Goal: Communication & Community: Answer question/provide support

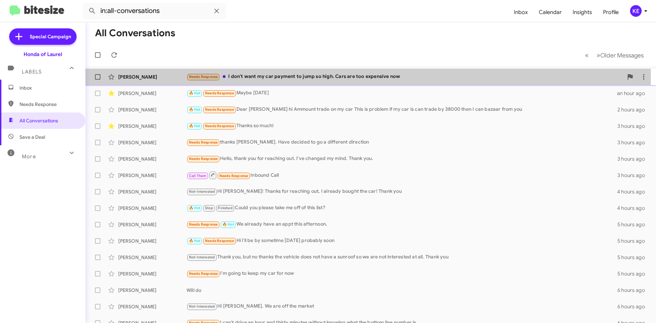
click at [164, 78] on div "[PERSON_NAME]" at bounding box center [152, 76] width 68 height 7
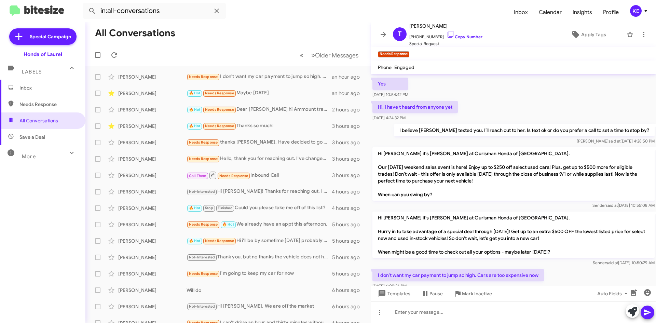
scroll to position [61, 0]
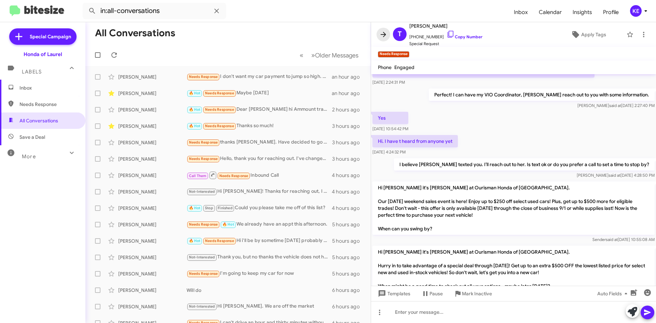
drag, startPoint x: 384, startPoint y: 35, endPoint x: 395, endPoint y: 35, distance: 10.6
click at [386, 36] on icon at bounding box center [383, 34] width 8 height 8
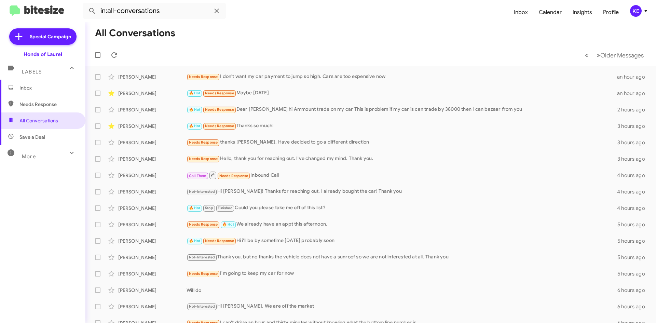
drag, startPoint x: 20, startPoint y: 90, endPoint x: 28, endPoint y: 90, distance: 8.2
click at [21, 90] on span "Inbox" at bounding box center [48, 87] width 58 height 7
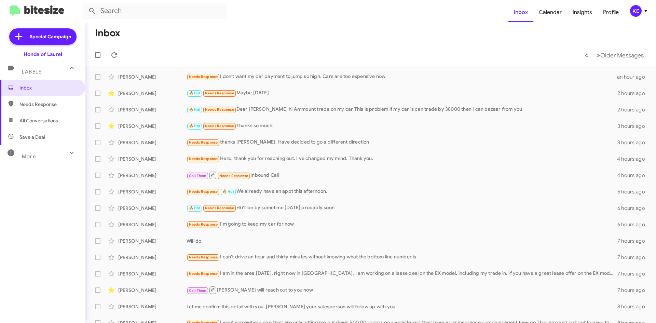
click at [34, 120] on span "All Conversations" at bounding box center [38, 120] width 39 height 7
type input "in:all-conversations"
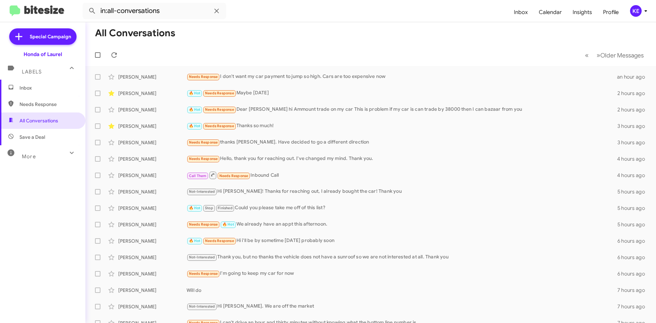
click at [22, 86] on span "Inbox" at bounding box center [48, 87] width 58 height 7
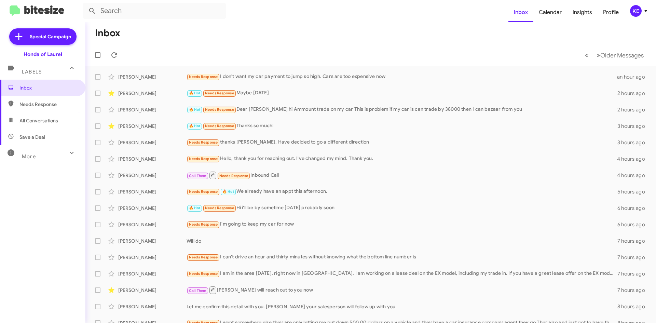
click at [30, 127] on span "All Conversations" at bounding box center [42, 120] width 85 height 16
type input "in:all-conversations"
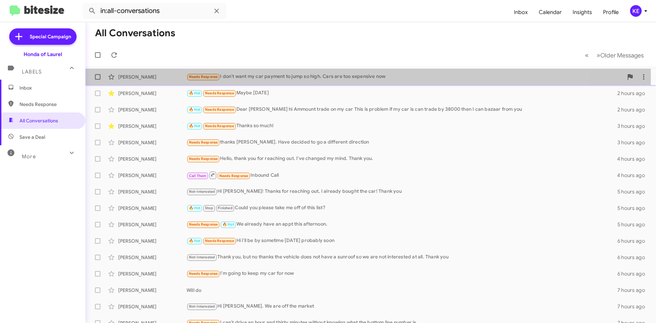
click at [143, 78] on div "[PERSON_NAME]" at bounding box center [152, 76] width 68 height 7
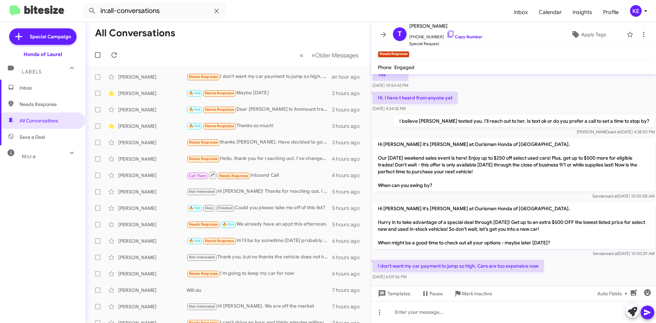
scroll to position [109, 0]
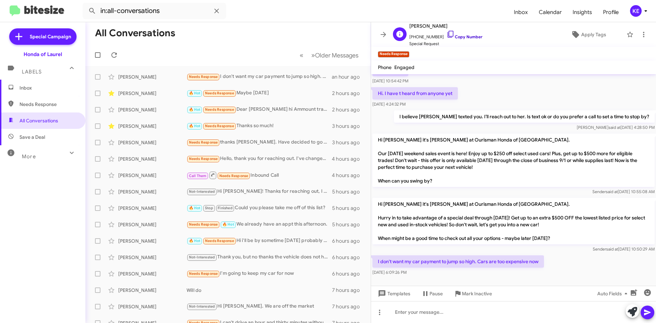
click at [448, 36] on icon at bounding box center [451, 34] width 6 height 7
drag, startPoint x: 416, startPoint y: 264, endPoint x: 419, endPoint y: 266, distance: 3.9
click at [407, 270] on span "[DATE] 6:09:26 PM" at bounding box center [390, 272] width 34 height 5
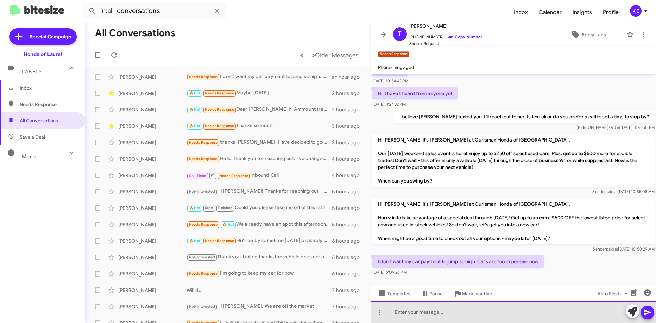
click at [436, 318] on div at bounding box center [513, 312] width 285 height 22
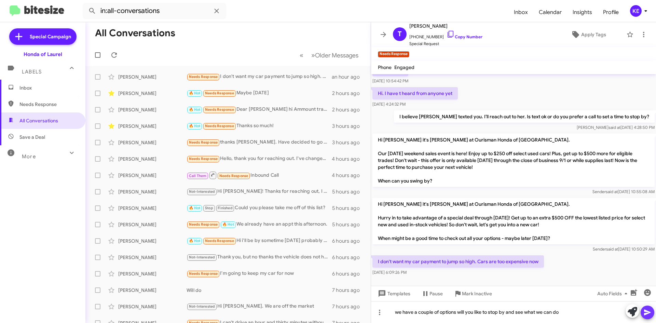
click at [644, 311] on icon at bounding box center [648, 312] width 8 height 8
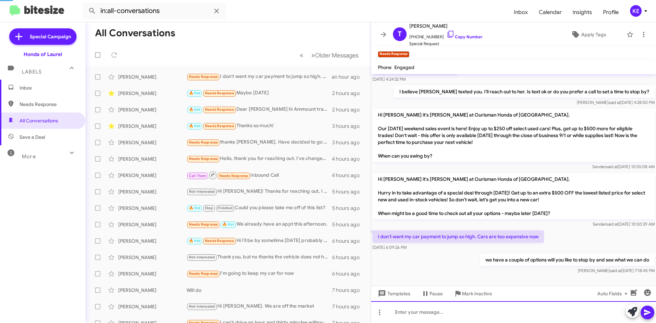
scroll to position [120, 0]
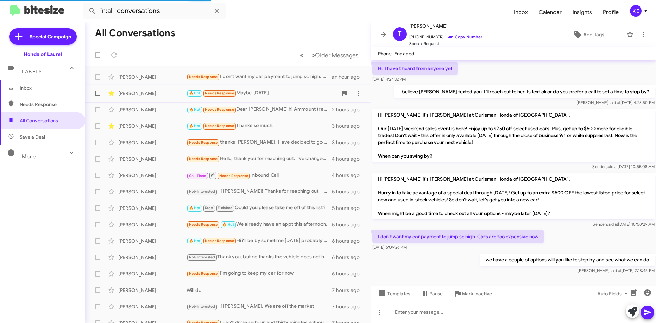
click at [150, 91] on div "[PERSON_NAME]" at bounding box center [152, 93] width 68 height 7
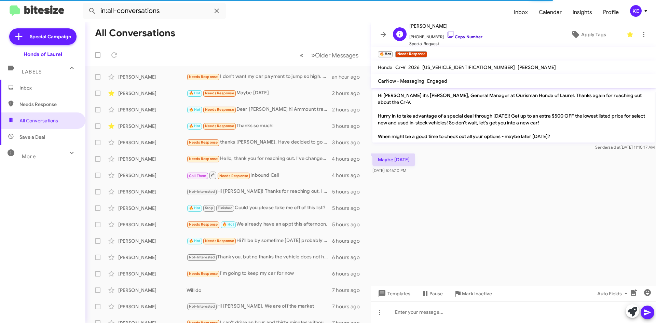
click at [447, 32] on icon at bounding box center [451, 34] width 8 height 8
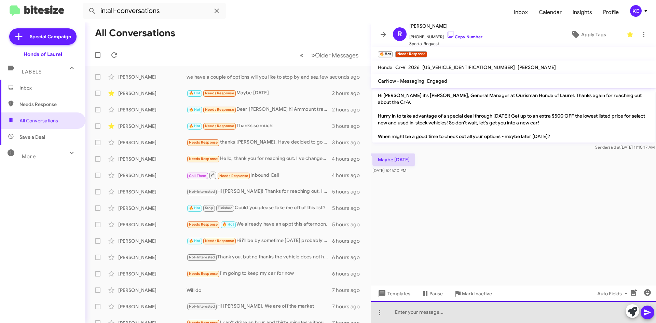
click at [437, 309] on div at bounding box center [513, 312] width 285 height 22
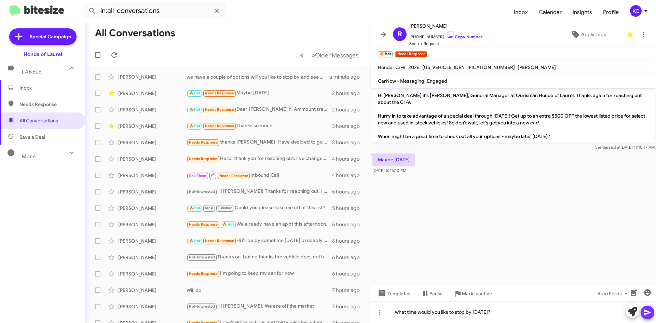
click at [650, 312] on icon at bounding box center [648, 312] width 8 height 8
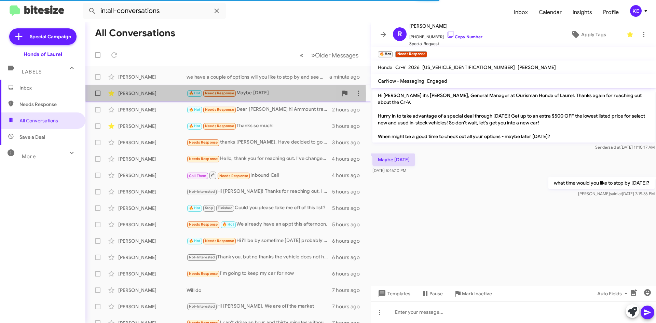
click at [134, 95] on div "[PERSON_NAME]" at bounding box center [152, 93] width 68 height 7
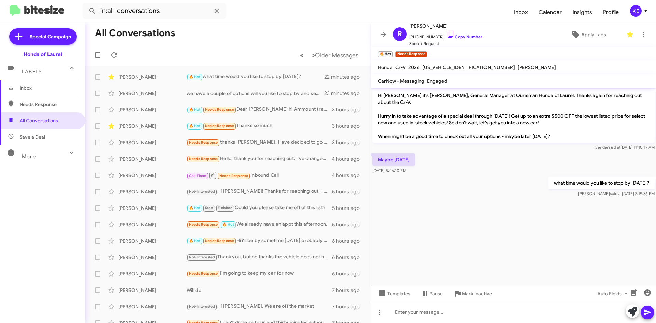
click at [381, 34] on icon at bounding box center [383, 34] width 8 height 8
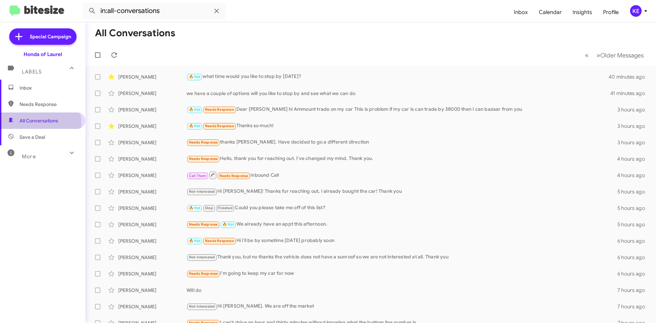
click at [22, 124] on span "All Conversations" at bounding box center [38, 120] width 39 height 7
click at [24, 93] on span "Inbox" at bounding box center [42, 88] width 85 height 16
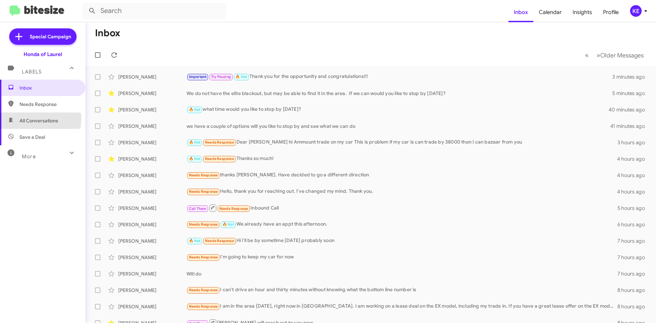
click at [25, 119] on span "All Conversations" at bounding box center [38, 120] width 39 height 7
type input "in:all-conversations"
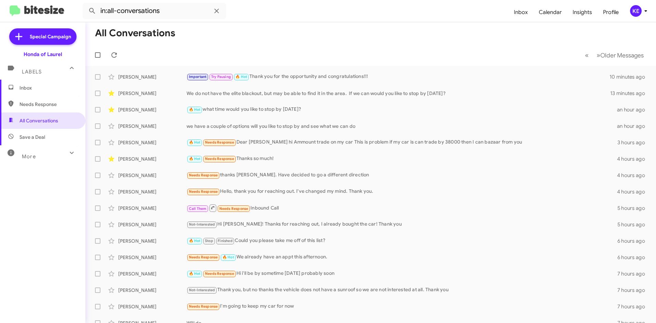
click at [36, 87] on span "Inbox" at bounding box center [48, 87] width 58 height 7
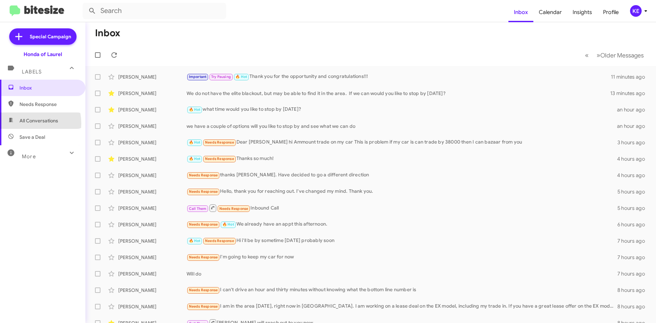
click at [22, 124] on span "All Conversations" at bounding box center [38, 120] width 39 height 7
type input "in:all-conversations"
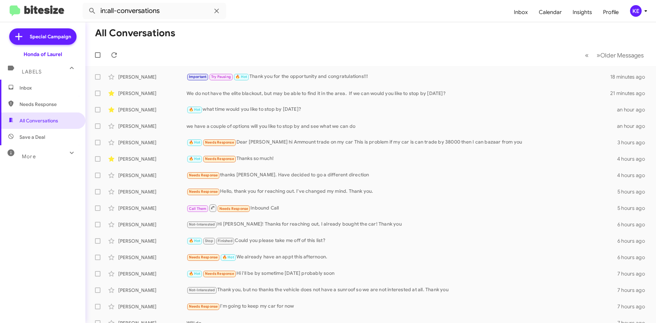
click at [26, 94] on span "Inbox" at bounding box center [42, 88] width 85 height 16
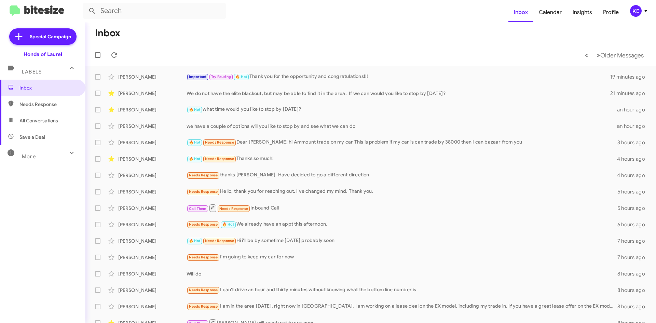
click at [28, 121] on span "All Conversations" at bounding box center [38, 120] width 39 height 7
type input "in:all-conversations"
